Goal: Information Seeking & Learning: Check status

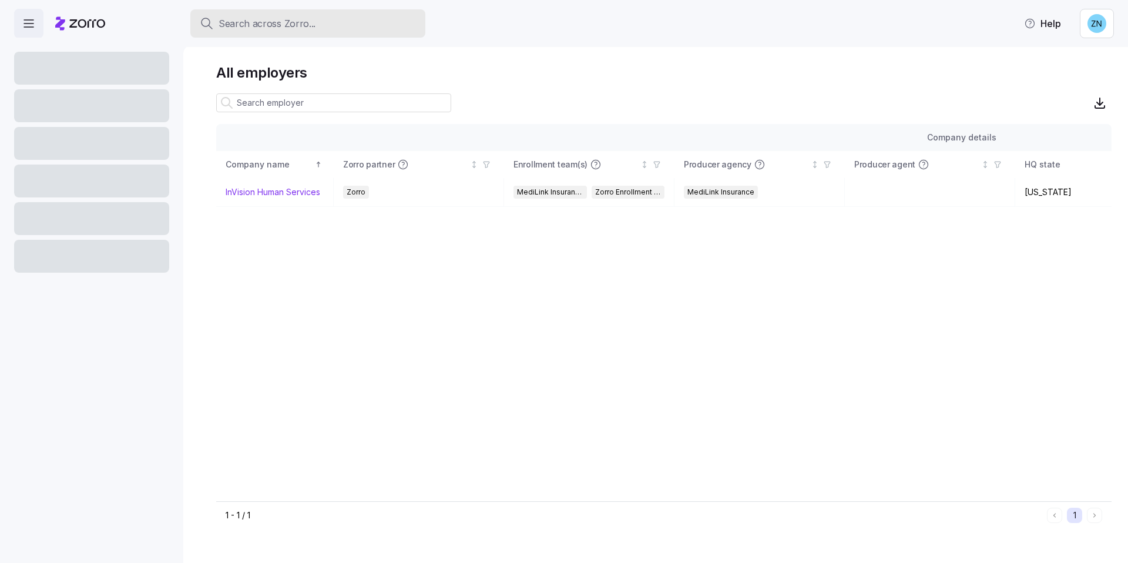
click at [355, 25] on div "Search across Zorro..." at bounding box center [308, 23] width 216 height 15
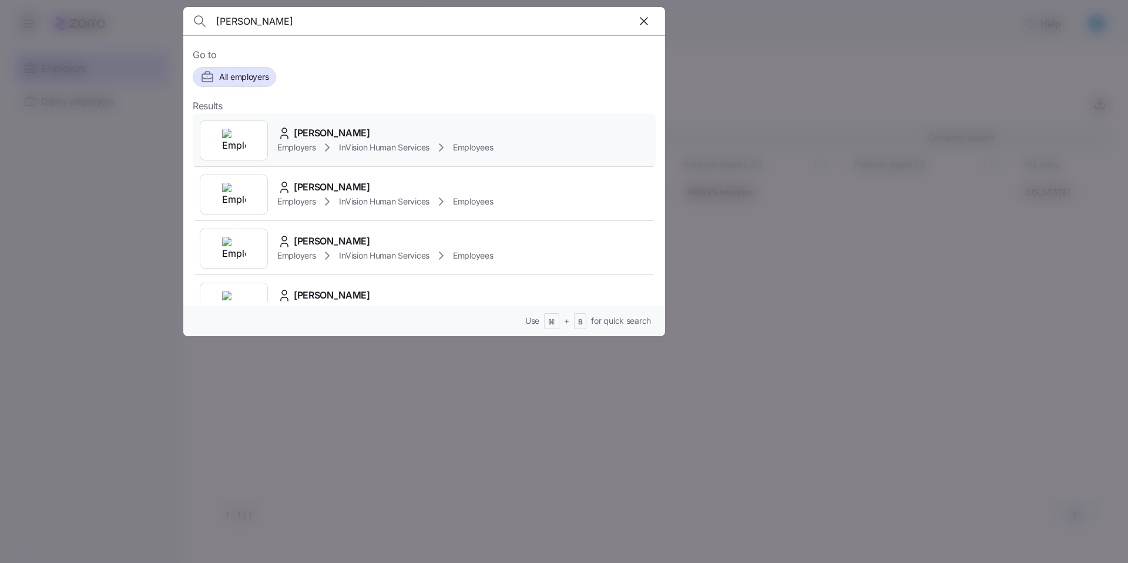
type input "[PERSON_NAME]"
click at [385, 138] on div "[PERSON_NAME]" at bounding box center [385, 133] width 216 height 15
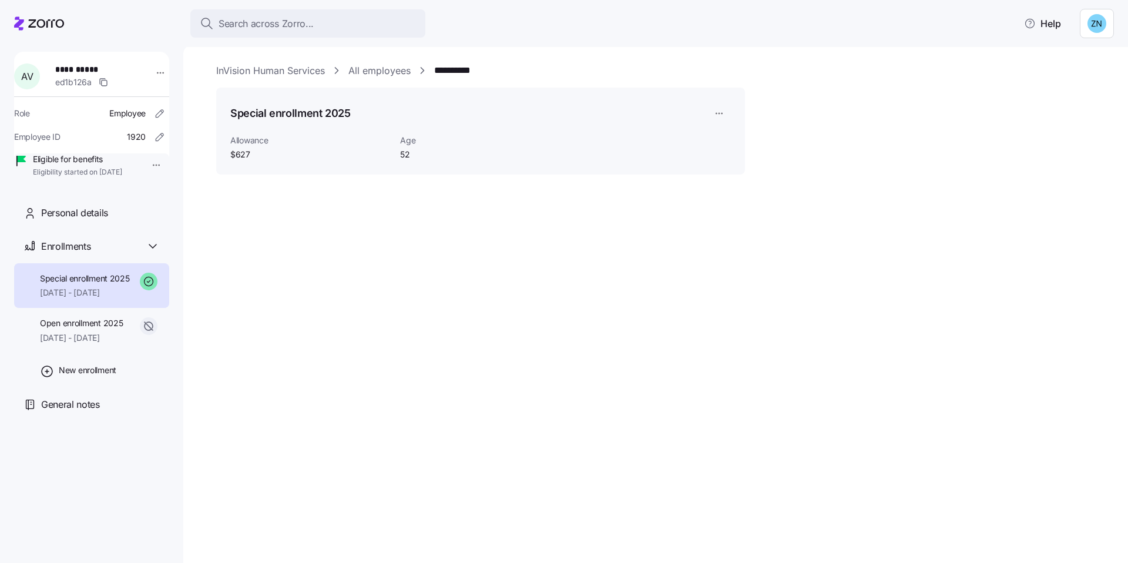
click at [339, 234] on div "**********" at bounding box center [655, 304] width 945 height 518
click at [276, 72] on link "InVision Human Services" at bounding box center [270, 70] width 109 height 15
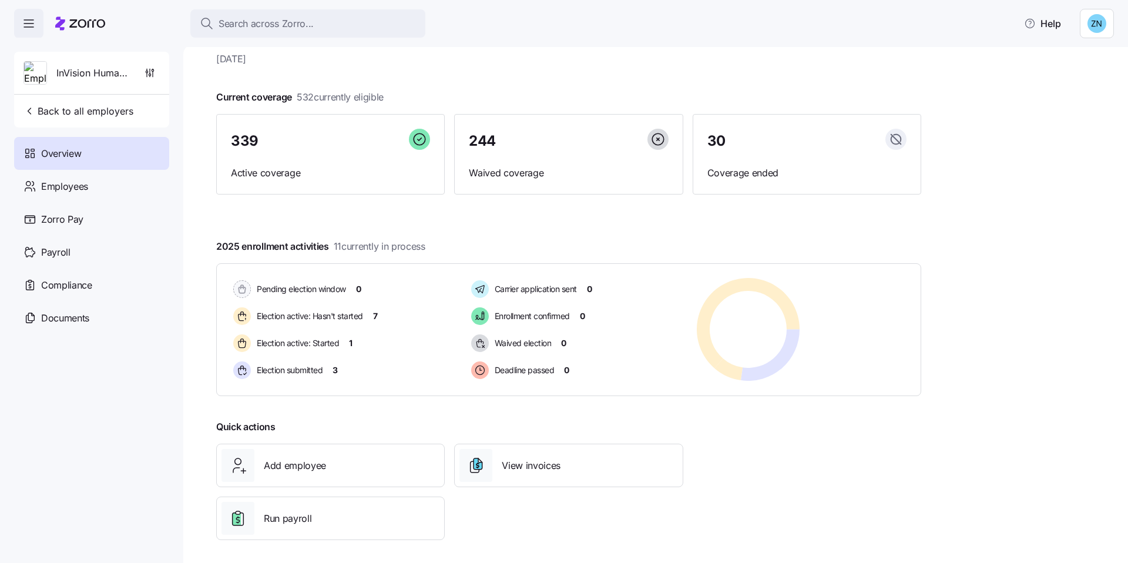
scroll to position [38, 0]
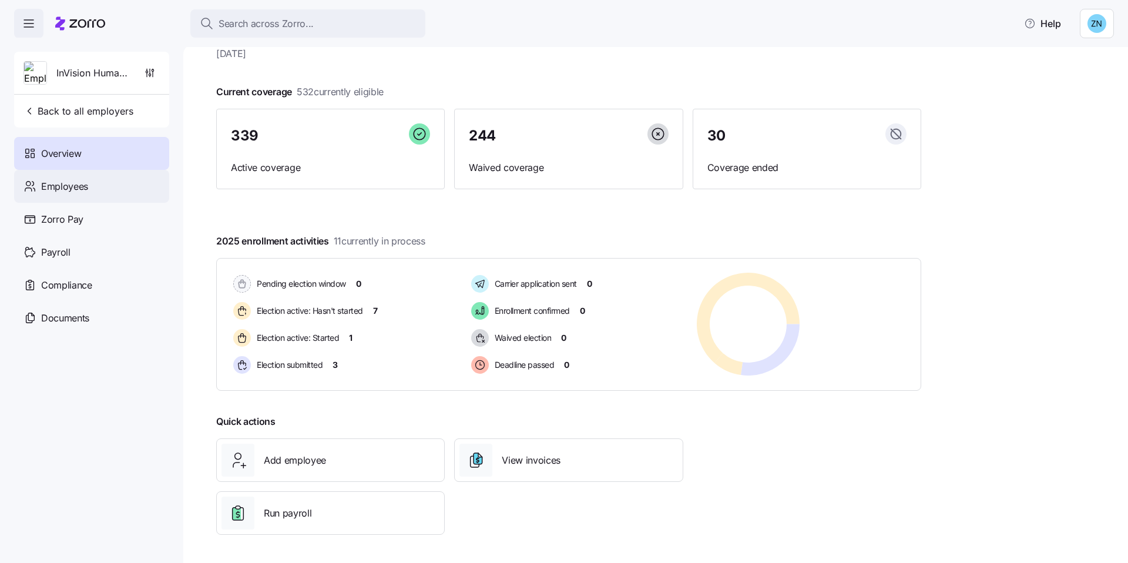
click at [130, 196] on div "Employees" at bounding box center [91, 186] width 155 height 33
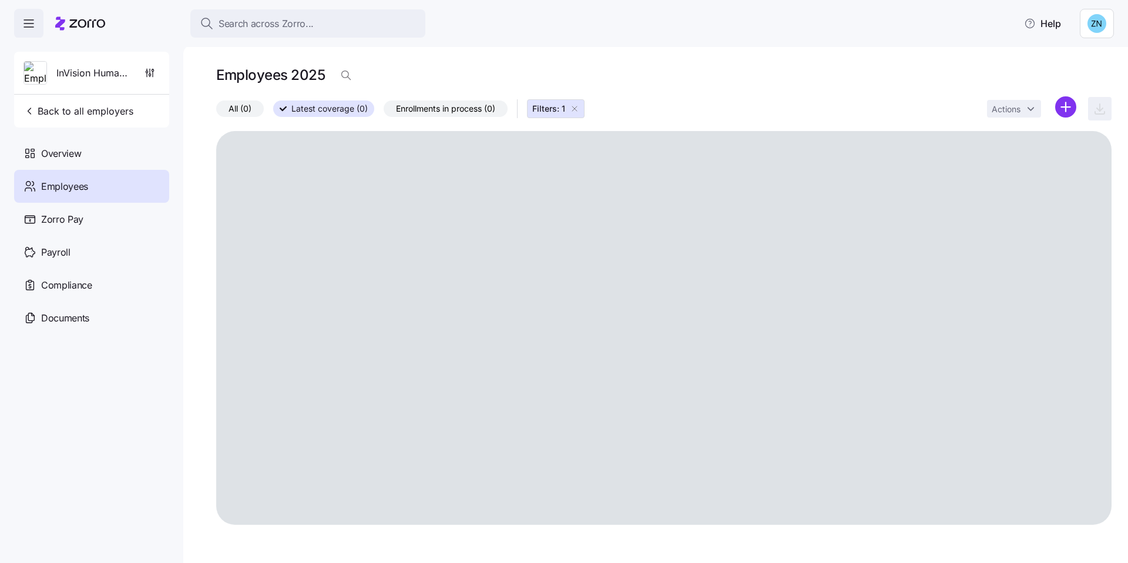
click at [254, 113] on label "All (0)" at bounding box center [240, 108] width 48 height 16
click at [216, 112] on input "All (0)" at bounding box center [216, 112] width 0 height 0
click at [249, 28] on span "Search across Zorro..." at bounding box center [266, 23] width 95 height 15
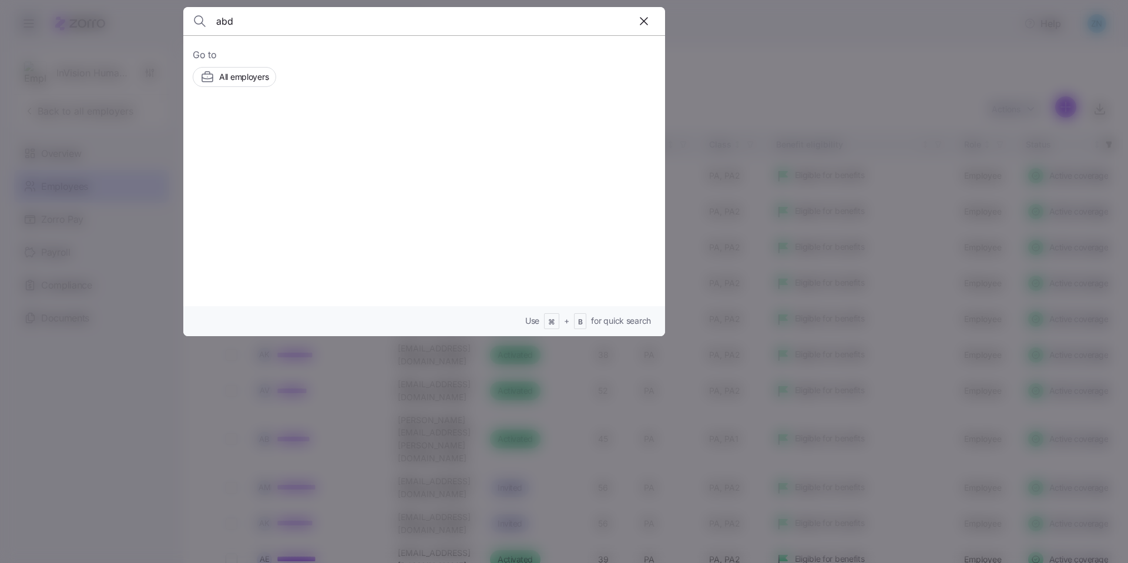
type input "abdu"
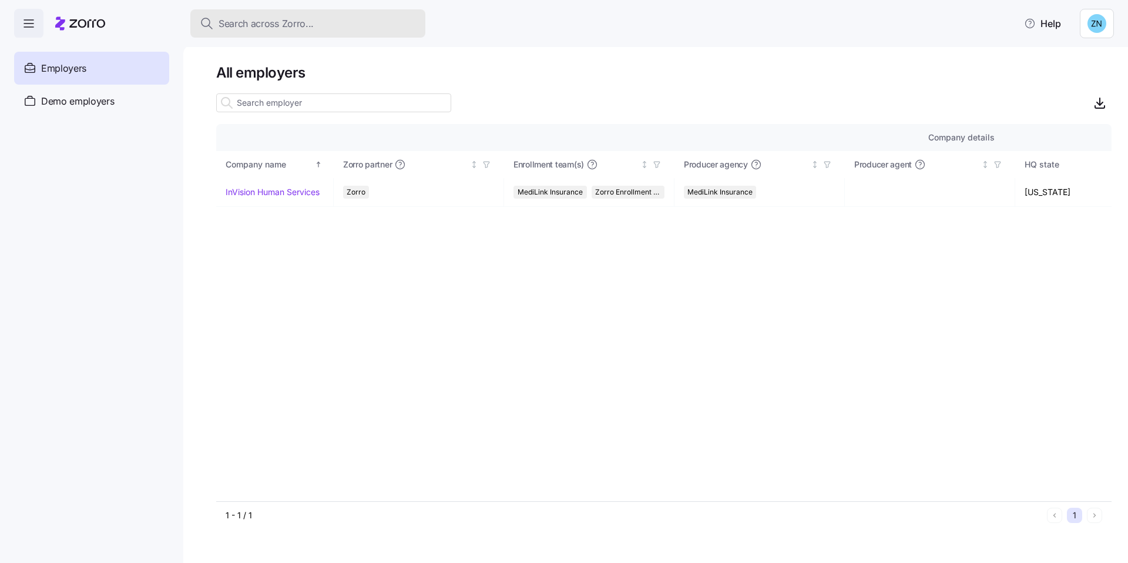
click at [334, 25] on div "Search across Zorro..." at bounding box center [308, 23] width 216 height 15
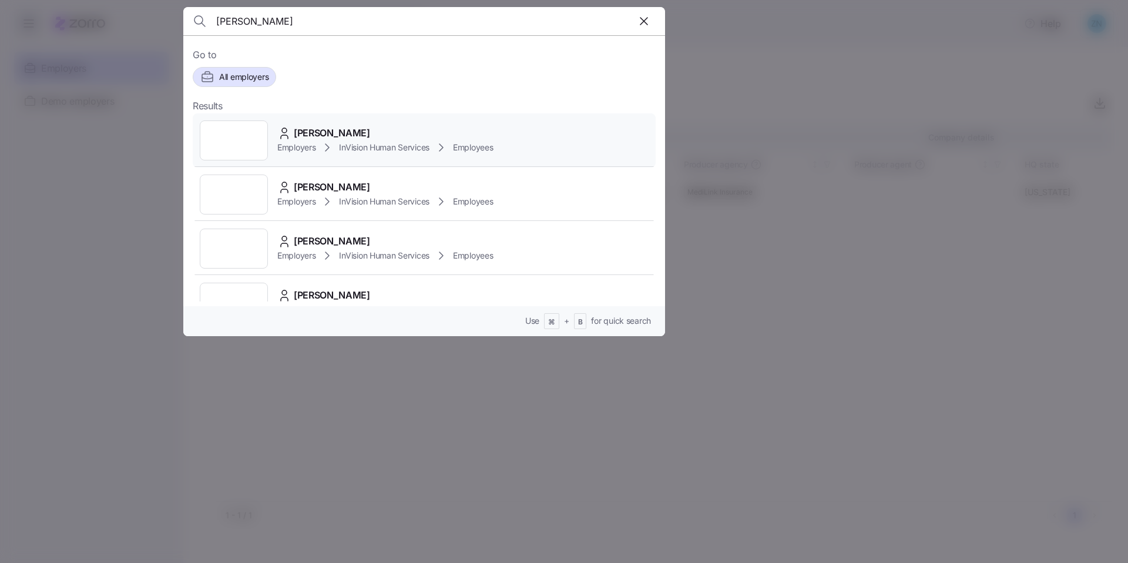
type input "[PERSON_NAME]"
click at [403, 153] on span "InVision Human Services" at bounding box center [384, 148] width 90 height 12
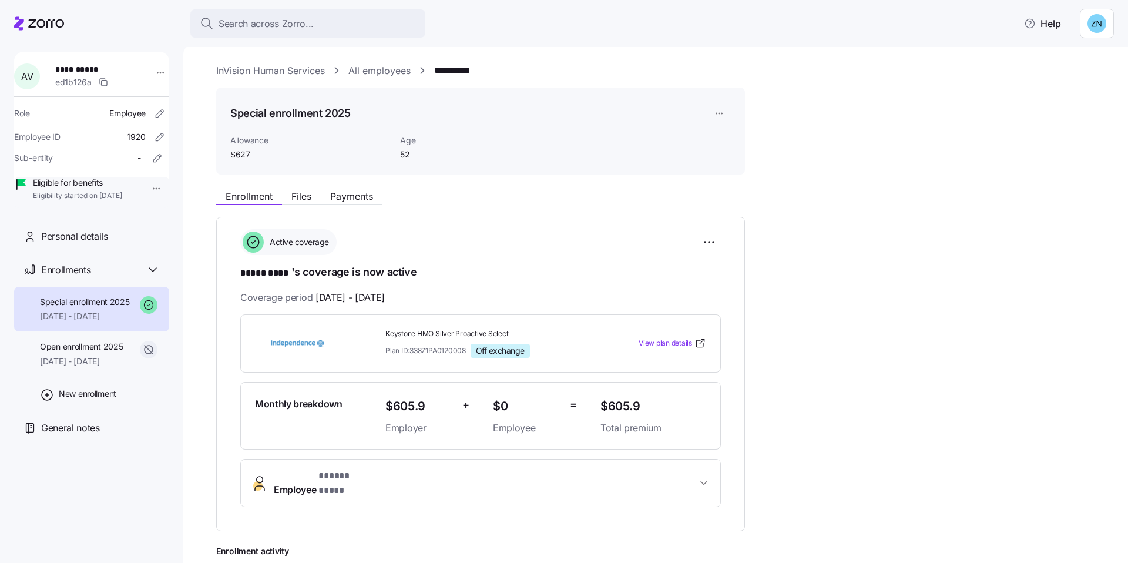
click at [404, 477] on span "Employee * ***** **** *" at bounding box center [485, 483] width 423 height 28
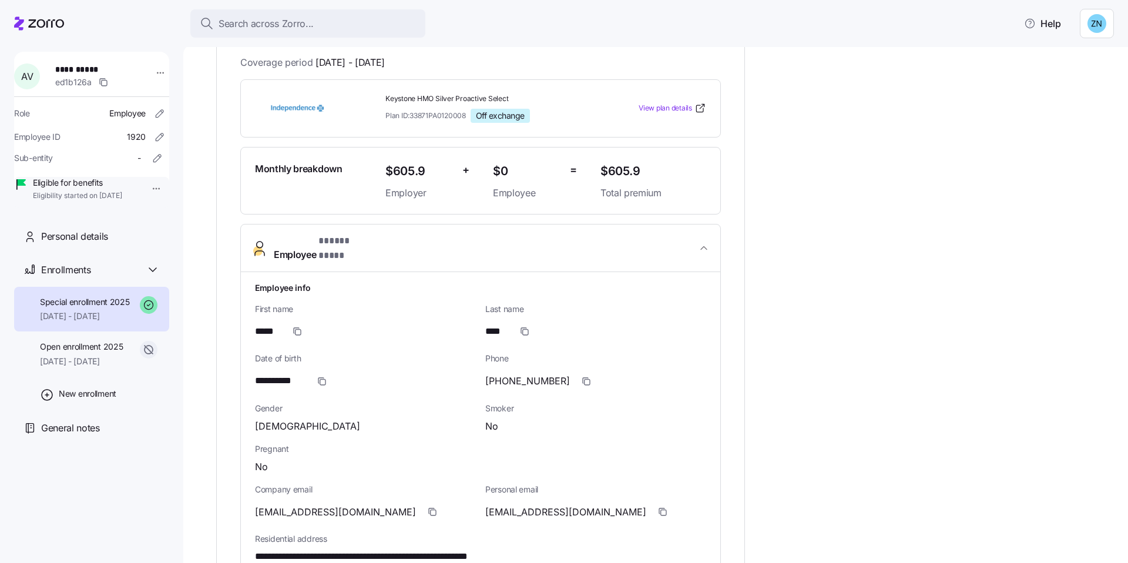
scroll to position [259, 0]
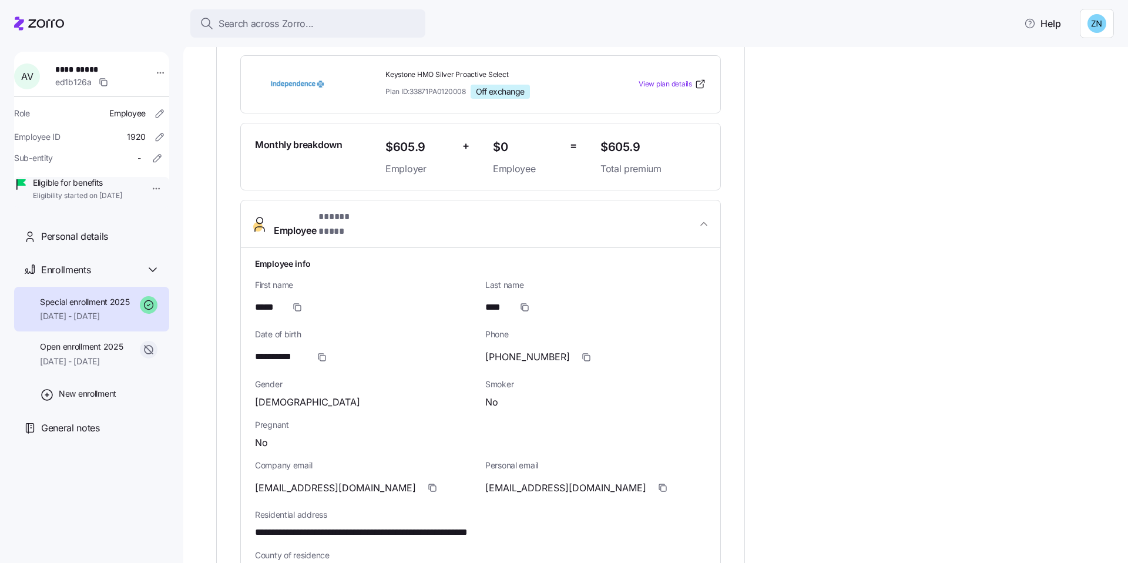
click at [778, 230] on div "**********" at bounding box center [663, 464] width 895 height 1079
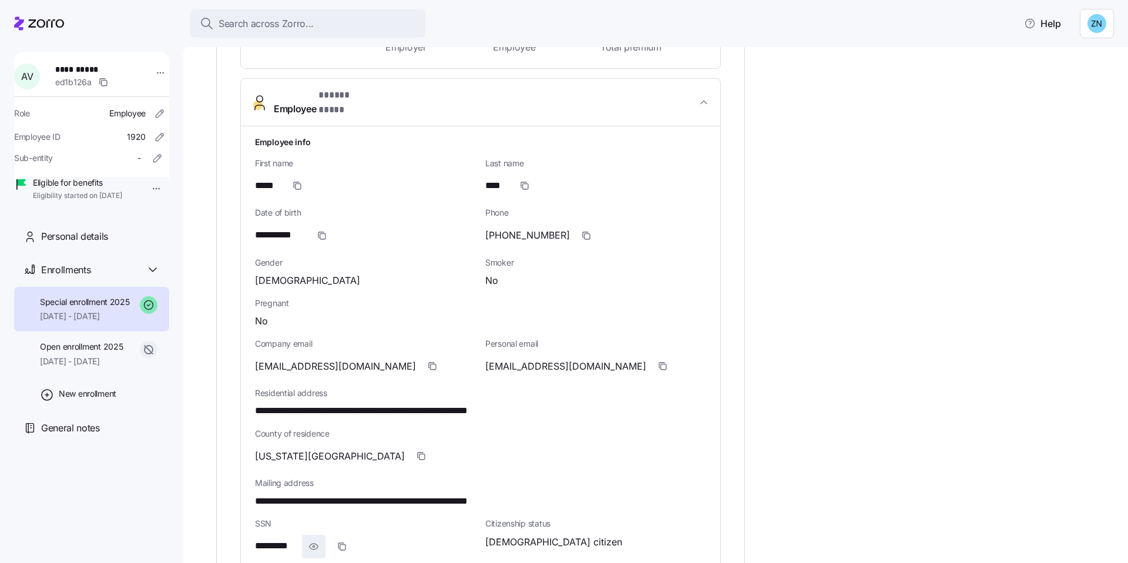
click at [312, 539] on icon "button" at bounding box center [314, 546] width 12 height 14
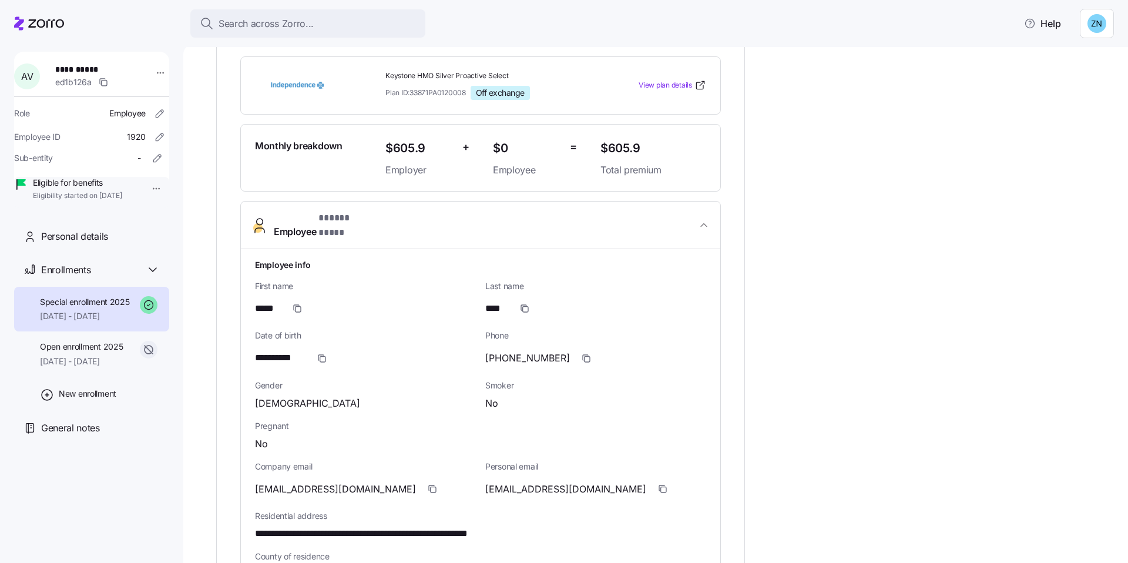
scroll to position [256, 0]
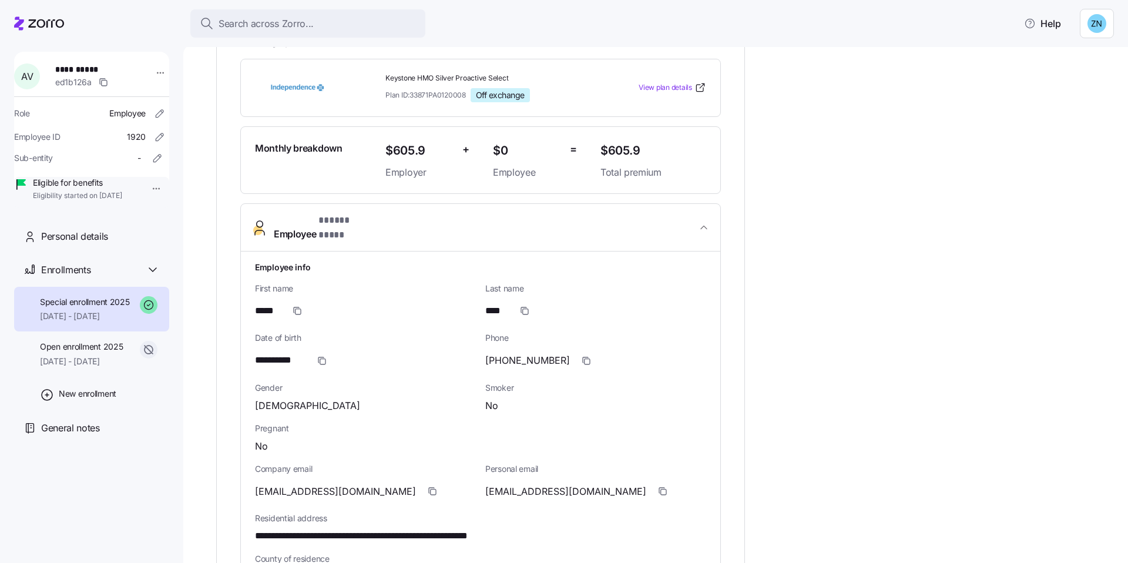
click at [479, 229] on span "Employee * ***** **** *" at bounding box center [485, 227] width 423 height 28
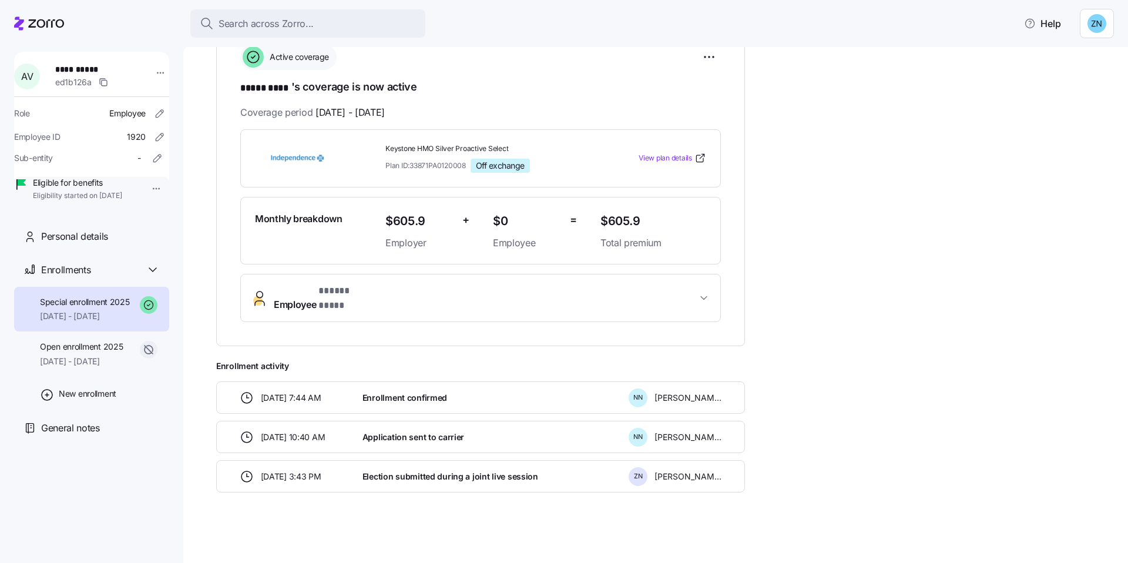
scroll to position [175, 0]
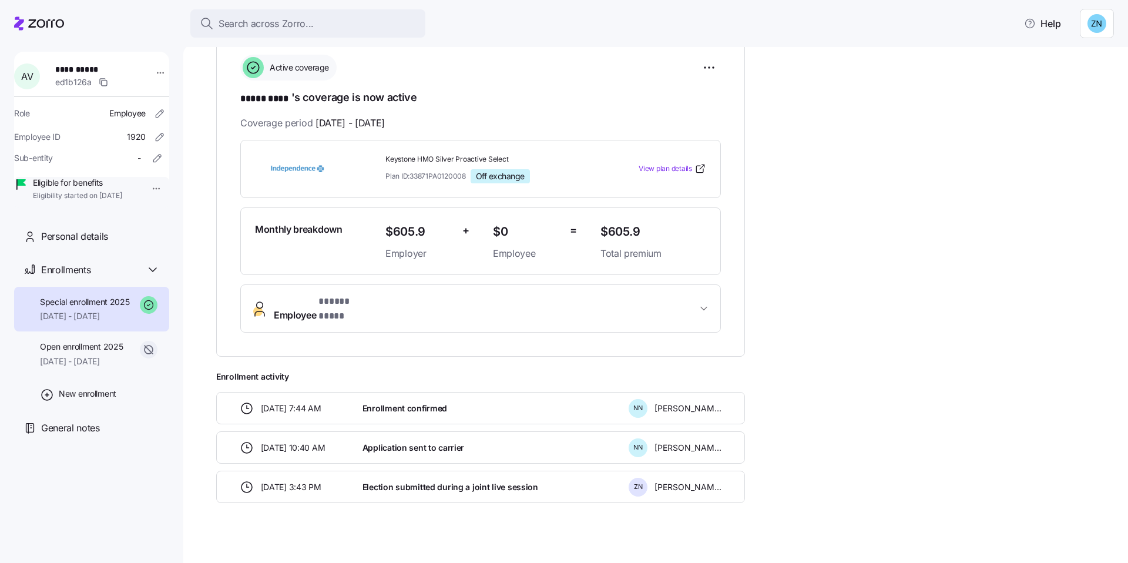
click at [479, 229] on div "+" at bounding box center [473, 241] width 31 height 48
click at [424, 300] on span "Employee * ***** **** *" at bounding box center [485, 308] width 423 height 28
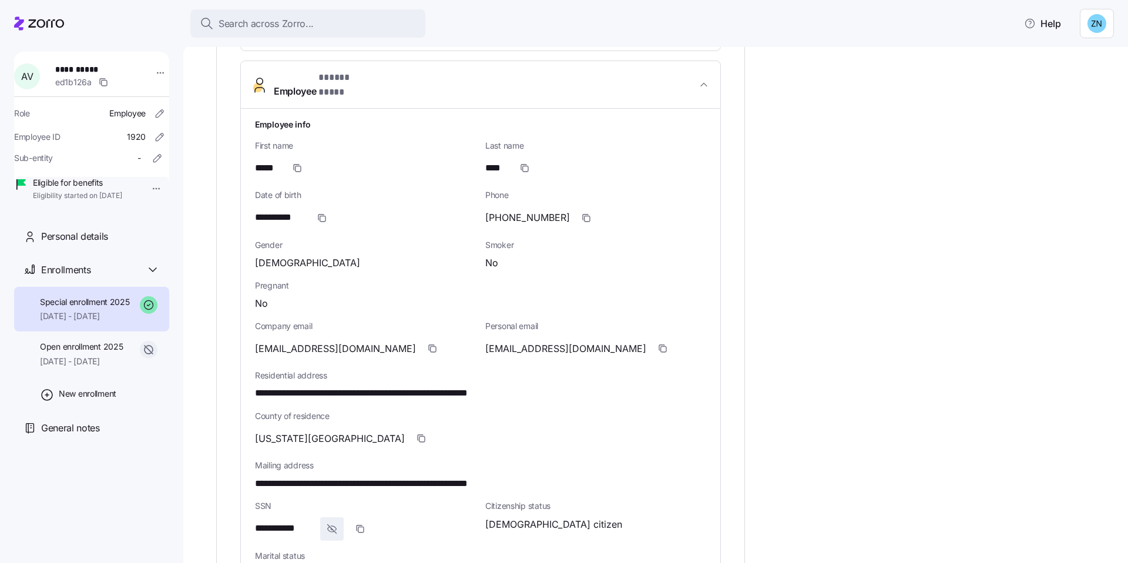
scroll to position [4, 0]
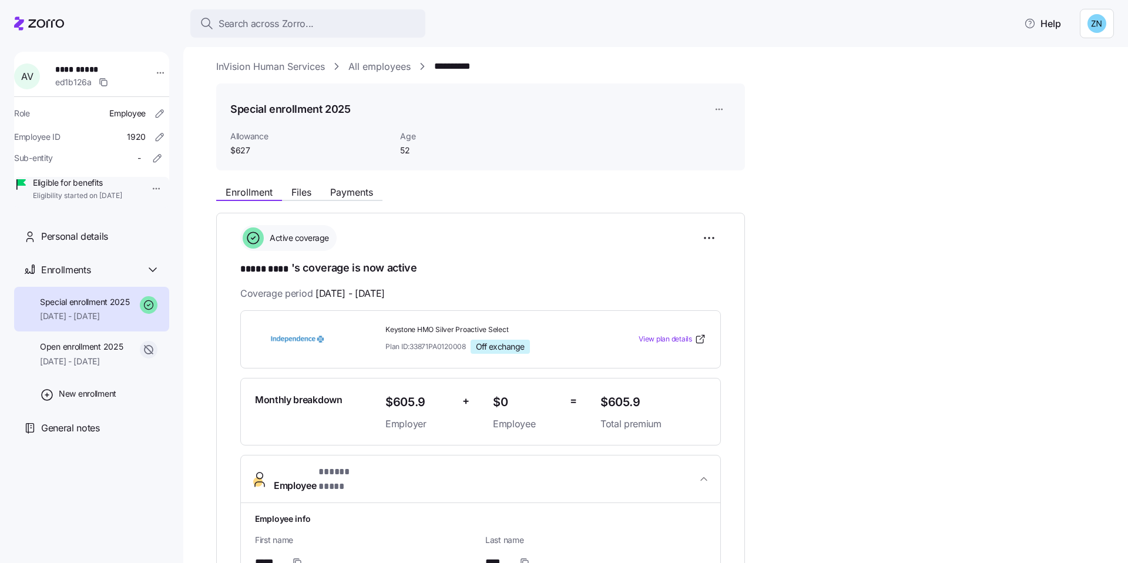
click at [417, 478] on span "Employee * ***** **** *" at bounding box center [485, 479] width 423 height 28
click at [421, 407] on span "$605.9" at bounding box center [419, 401] width 68 height 19
click at [499, 400] on span "$0" at bounding box center [527, 401] width 68 height 19
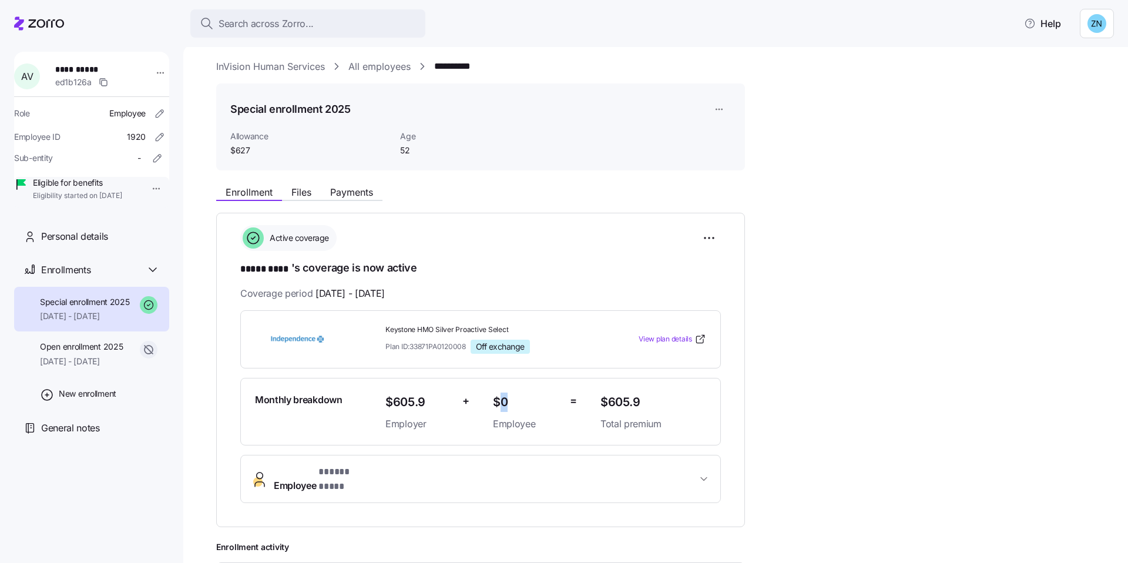
click at [499, 400] on span "$0" at bounding box center [527, 401] width 68 height 19
click at [629, 390] on div "Monthly breakdown $605.9 Employer + $0 Employee = $605.9 Total premium" at bounding box center [480, 412] width 481 height 68
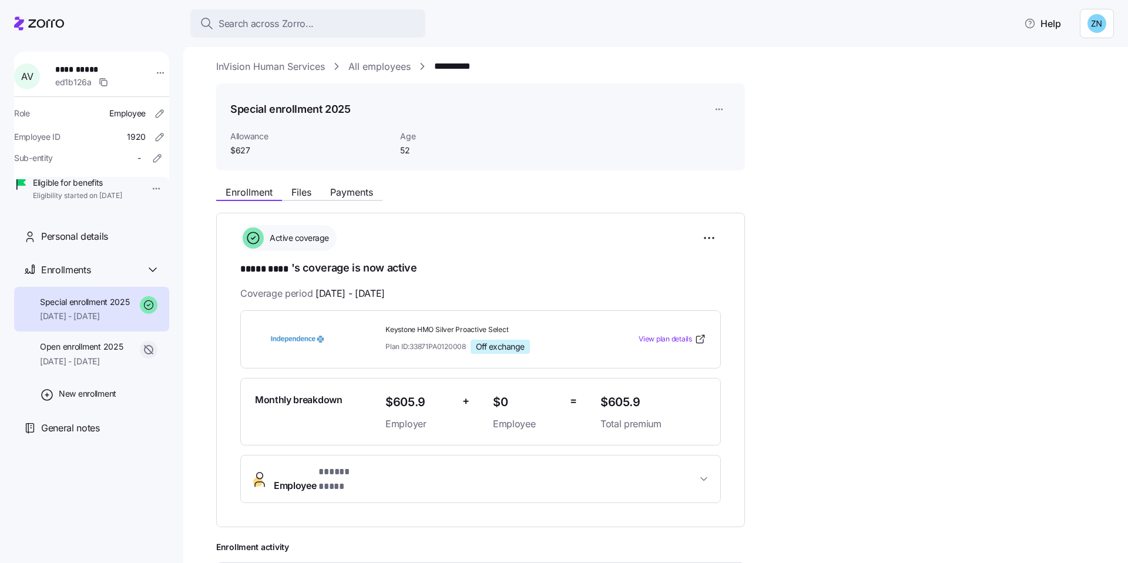
click at [830, 371] on div "**********" at bounding box center [663, 427] width 895 height 494
click at [358, 191] on span "Payments" at bounding box center [351, 191] width 43 height 9
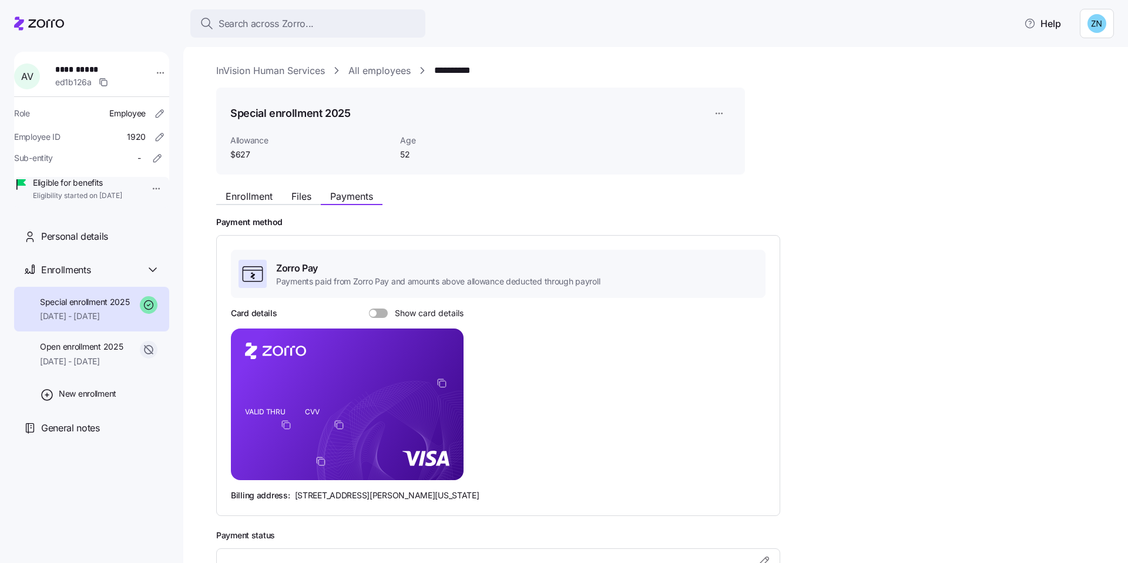
click at [382, 307] on div "Card details Show card details" at bounding box center [347, 313] width 233 height 12
click at [383, 310] on span at bounding box center [383, 312] width 12 height 9
click at [369, 308] on input "Show card details" at bounding box center [369, 308] width 0 height 0
click at [724, 308] on div "Card details Show card details VALID THRU CVV Billing address: [STREET_ADDRESS]…" at bounding box center [498, 404] width 535 height 194
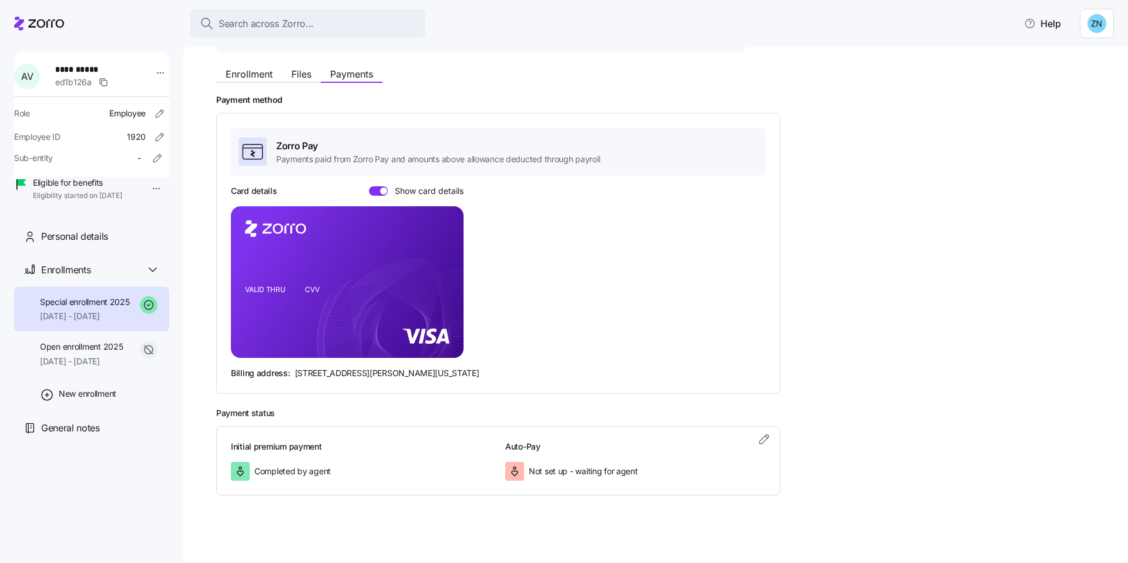
scroll to position [125, 0]
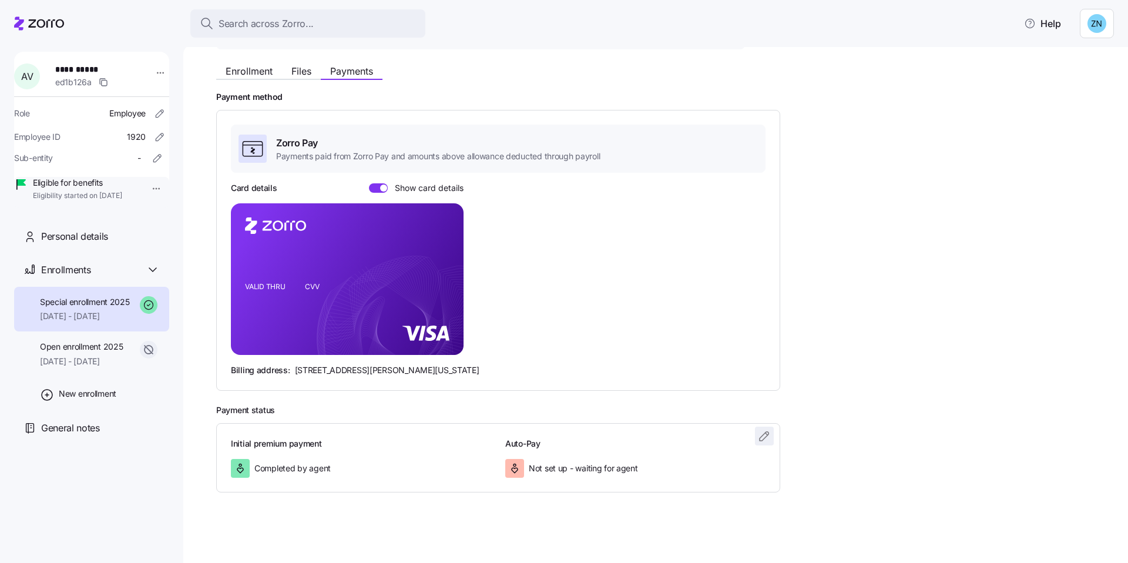
click at [761, 435] on icon "button" at bounding box center [764, 436] width 14 height 14
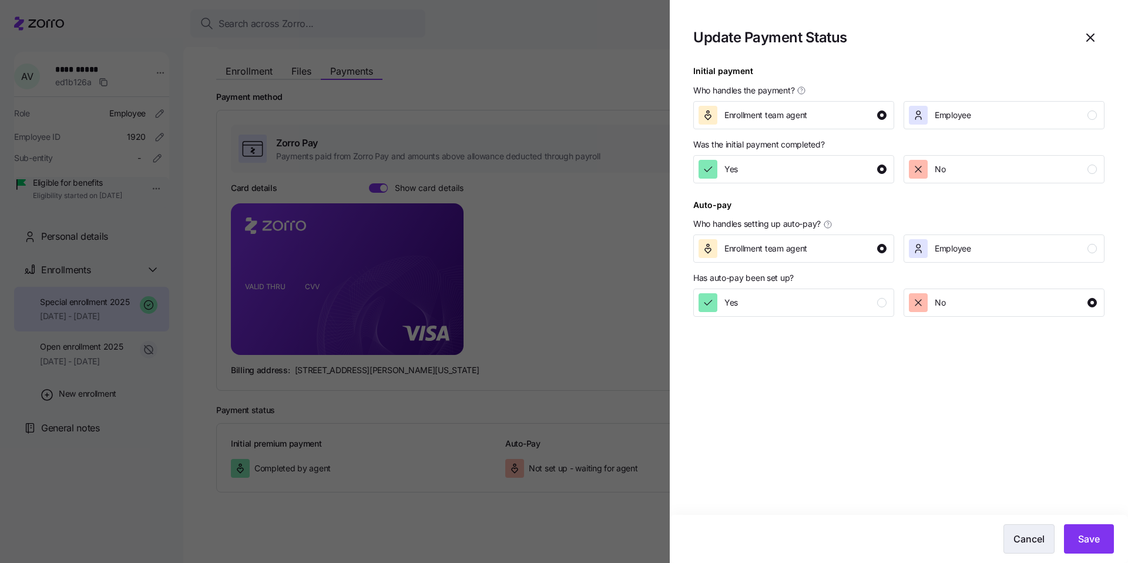
click at [1039, 548] on button "Cancel" at bounding box center [1029, 538] width 51 height 29
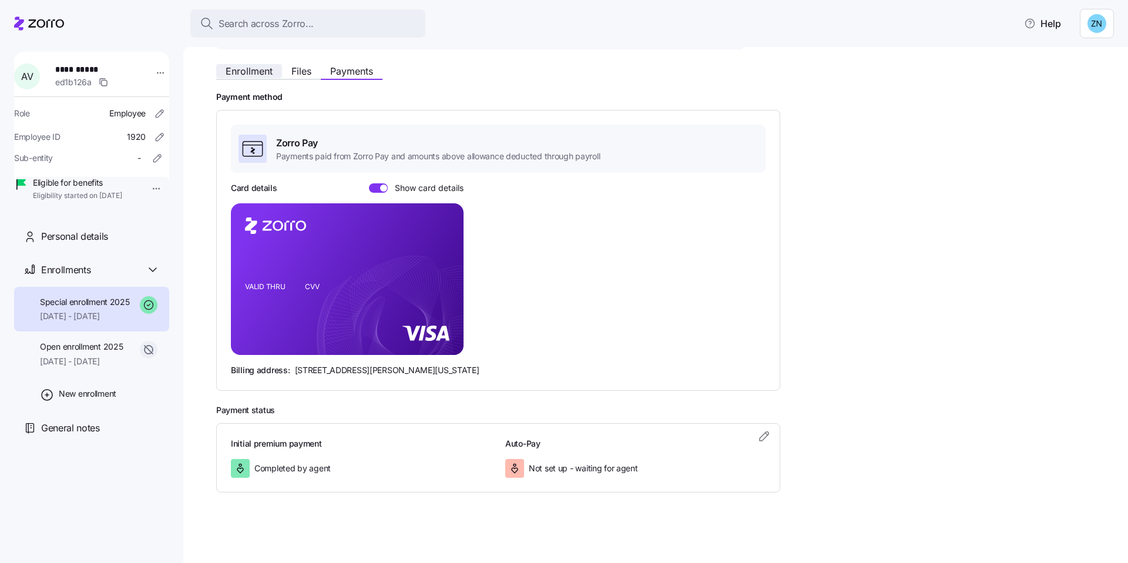
click at [249, 74] on span "Enrollment" at bounding box center [249, 70] width 47 height 9
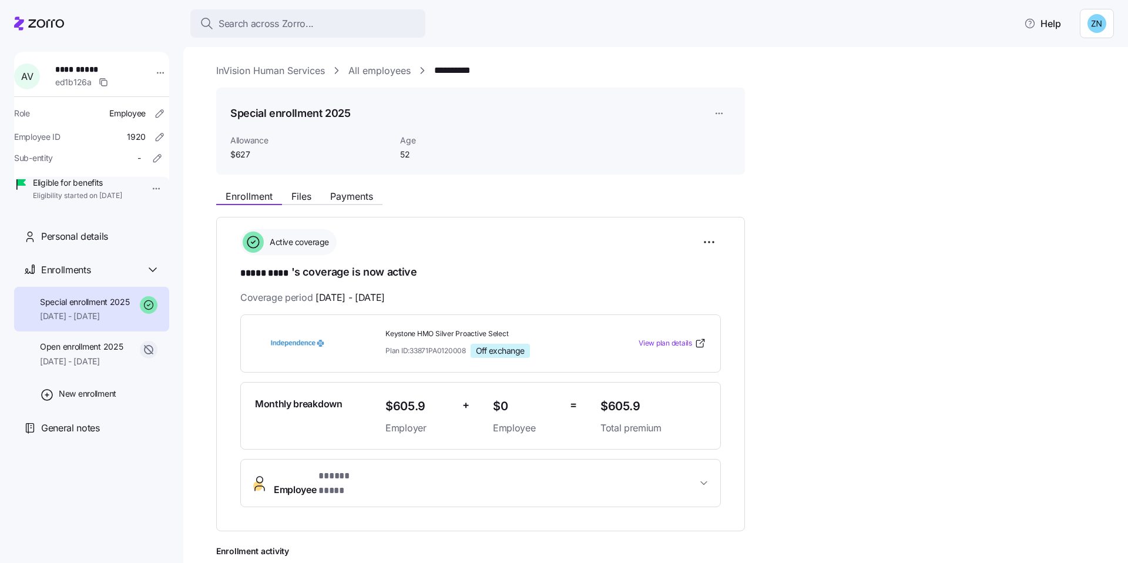
drag, startPoint x: 371, startPoint y: 197, endPoint x: 356, endPoint y: 207, distance: 17.8
click at [371, 198] on span "Payments" at bounding box center [351, 196] width 43 height 9
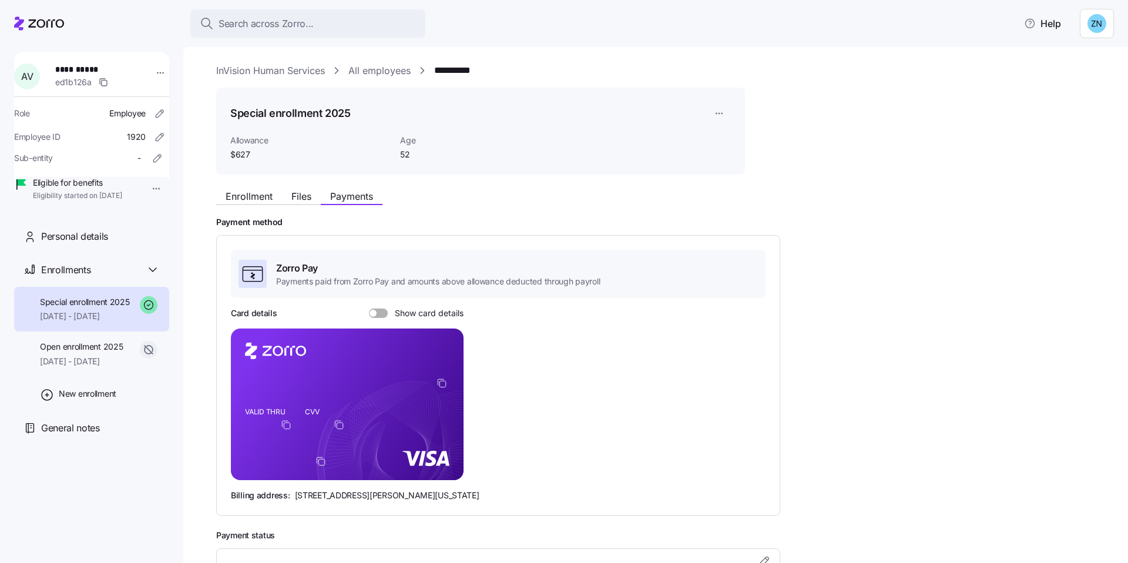
click at [371, 303] on div "Zorro Pay Payments paid from Zorro Pay and amounts above allowance deducted thr…" at bounding box center [498, 375] width 535 height 251
click at [373, 317] on div at bounding box center [378, 312] width 19 height 9
click at [369, 308] on input "Show card details" at bounding box center [369, 308] width 0 height 0
click at [516, 371] on div "Card details Show card details VALID THRU CVV Billing address: [STREET_ADDRESS]…" at bounding box center [498, 404] width 535 height 194
click at [252, 194] on span "Enrollment" at bounding box center [249, 196] width 47 height 9
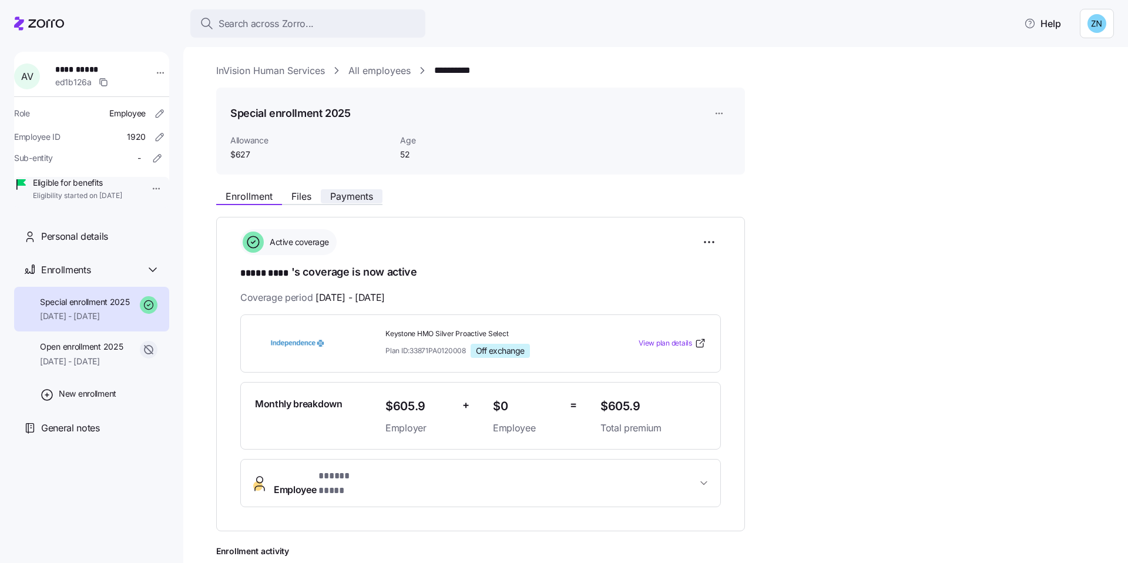
click at [367, 197] on span "Payments" at bounding box center [351, 196] width 43 height 9
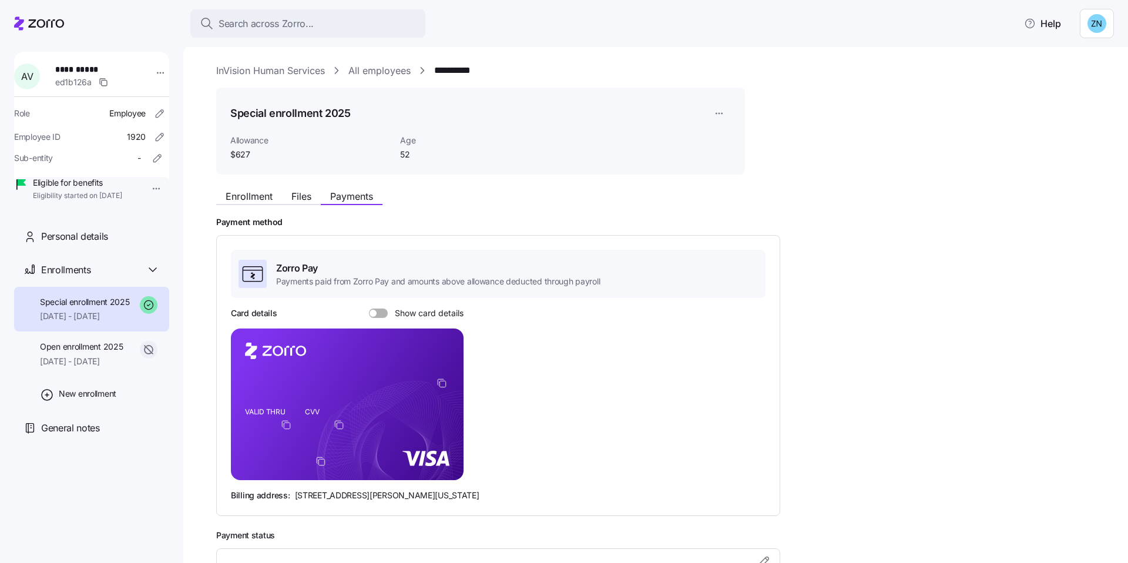
click at [241, 204] on div "Enrollment Files Payments" at bounding box center [299, 198] width 166 height 14
click at [269, 200] on span "Enrollment" at bounding box center [249, 196] width 47 height 9
